Goal: Task Accomplishment & Management: Complete application form

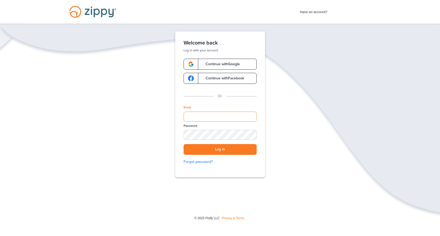
type input "**********"
click at [220, 149] on button "Log in" at bounding box center [220, 149] width 73 height 11
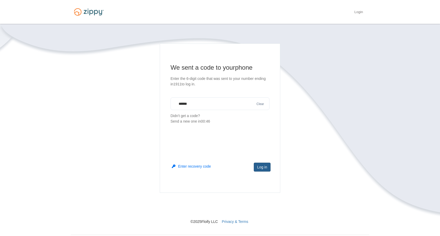
type input "******"
click at [263, 167] on button "Log in" at bounding box center [262, 167] width 17 height 9
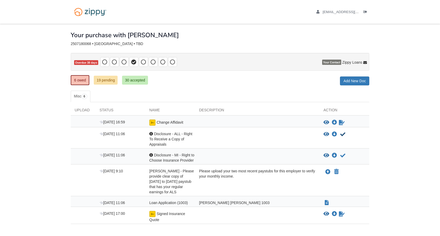
click at [344, 133] on icon "Acknowledge receipt of document" at bounding box center [342, 134] width 5 height 5
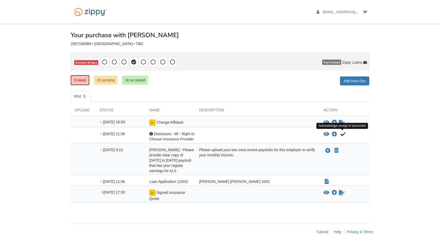
click at [343, 134] on icon "Acknowledge receipt of document" at bounding box center [342, 134] width 5 height 5
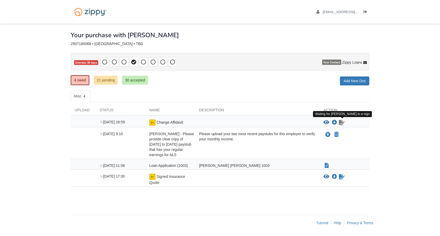
click at [341, 120] on icon "Waiting for your co-borrower to e-sign" at bounding box center [342, 122] width 6 height 5
click at [344, 178] on icon "Sign Form" at bounding box center [342, 176] width 6 height 5
click at [341, 122] on icon "Waiting for your co-borrower to e-sign" at bounding box center [342, 122] width 6 height 5
click at [329, 134] on icon "Upload Gabriella Kimes - Please provide clear copy of July 20 to August 2 payst…" at bounding box center [327, 134] width 5 height 5
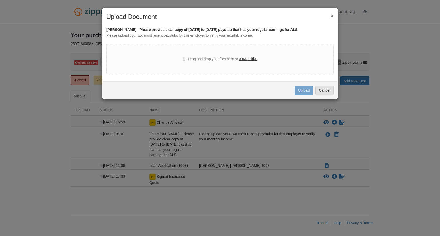
click at [247, 58] on label "browse files" at bounding box center [248, 59] width 19 height 6
click at [0, 0] on input "browse files" at bounding box center [0, 0] width 0 height 0
click at [323, 90] on button "Cancel" at bounding box center [325, 90] width 18 height 9
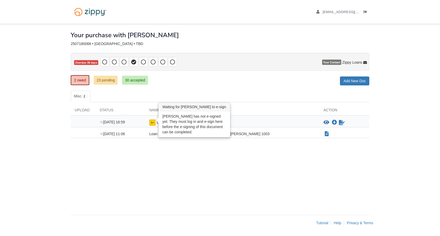
click at [153, 124] on img at bounding box center [152, 123] width 6 height 6
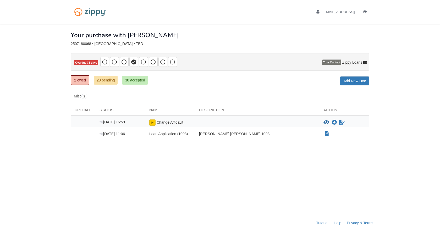
click at [114, 81] on link "23 pending" at bounding box center [106, 80] width 24 height 9
